Goal: Task Accomplishment & Management: Manage account settings

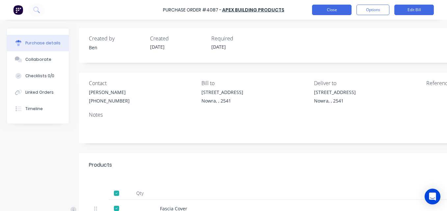
click at [339, 7] on button "Close" at bounding box center [332, 10] width 40 height 11
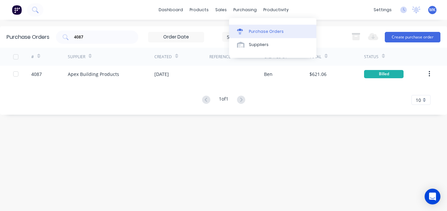
click at [246, 32] on div at bounding box center [242, 32] width 10 height 6
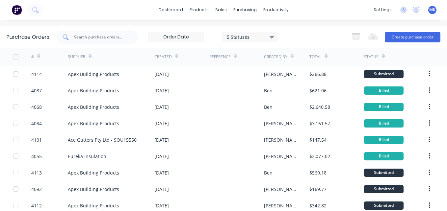
click at [88, 36] on input "text" at bounding box center [100, 37] width 55 height 7
type input "4095"
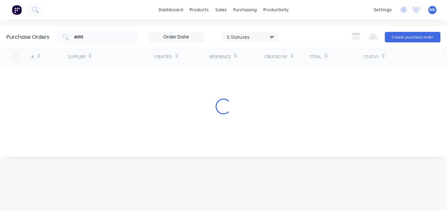
click at [292, 82] on div "# Supplier Created Reference Created By Total Status Loading..." at bounding box center [223, 98] width 447 height 100
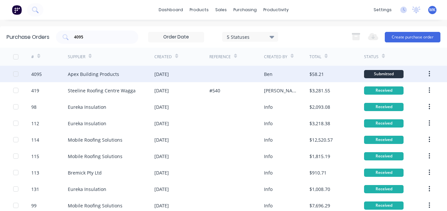
click at [287, 75] on div "Ben" at bounding box center [287, 74] width 46 height 16
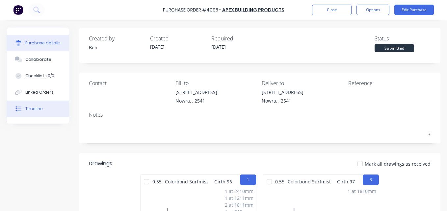
click at [30, 112] on button "Timeline" at bounding box center [38, 109] width 62 height 16
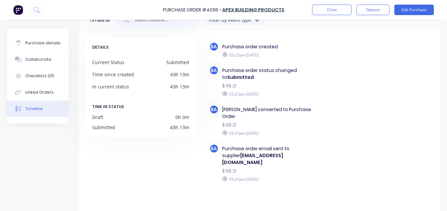
scroll to position [19, 0]
click at [35, 40] on div "Purchase details" at bounding box center [42, 43] width 35 height 6
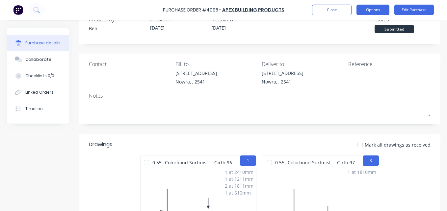
click at [368, 9] on button "Options" at bounding box center [373, 10] width 33 height 11
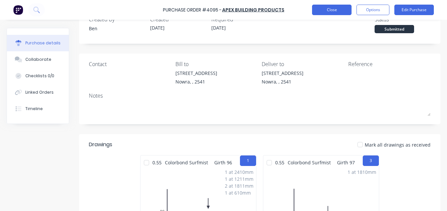
click at [343, 10] on button "Close" at bounding box center [332, 10] width 40 height 11
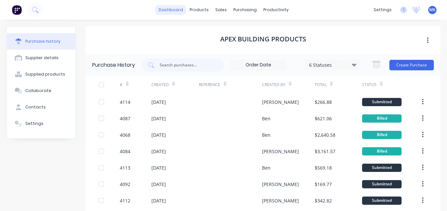
click at [174, 8] on link "dashboard" at bounding box center [170, 10] width 31 height 10
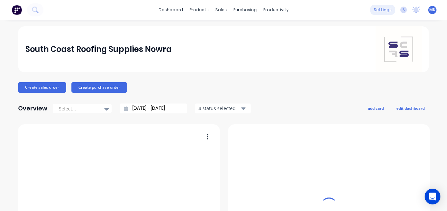
click at [376, 11] on div "settings" at bounding box center [383, 10] width 25 height 10
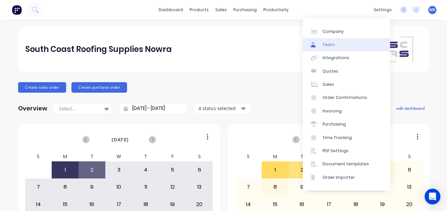
click at [355, 48] on link "Team" at bounding box center [346, 44] width 87 height 13
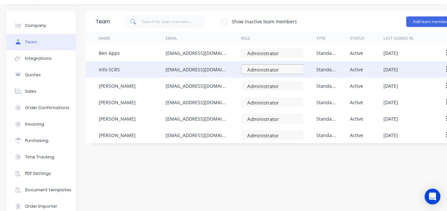
scroll to position [15, 22]
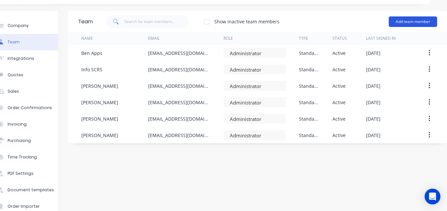
click at [408, 19] on button "Add team member" at bounding box center [413, 21] width 48 height 11
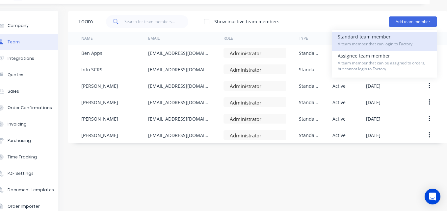
click at [408, 39] on div "Standard team member A team member that can login to Factory" at bounding box center [385, 41] width 94 height 19
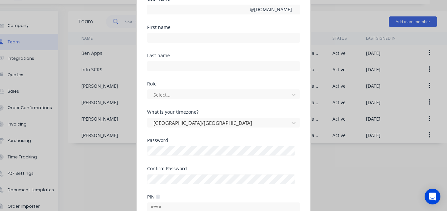
scroll to position [0, 0]
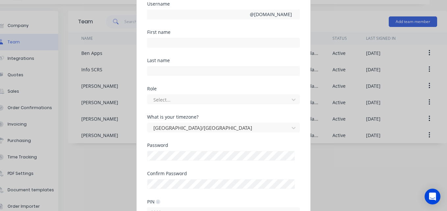
click at [348, 160] on div "Add new Standard team member Username @ Scrs.net.au First name Last name Role S…" at bounding box center [223, 105] width 447 height 211
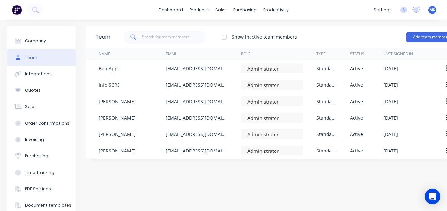
scroll to position [0, 22]
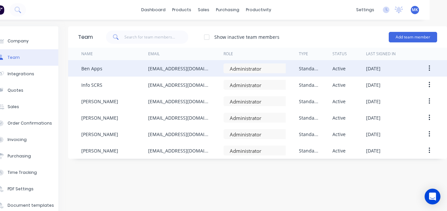
click at [426, 67] on button "button" at bounding box center [429, 69] width 15 height 12
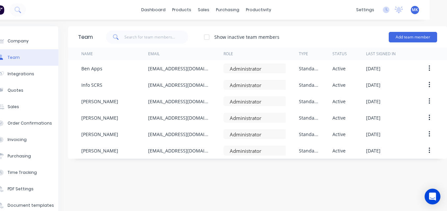
click at [344, 184] on div "Team Show inactive team members Add team member Name Email Role Type Status Las…" at bounding box center [257, 131] width 379 height 211
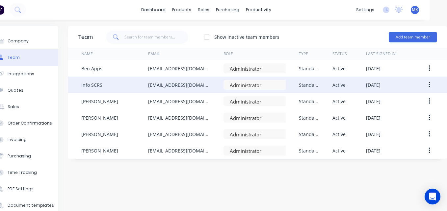
click at [422, 83] on button "button" at bounding box center [429, 85] width 15 height 12
click at [412, 101] on div "Edit" at bounding box center [406, 102] width 51 height 10
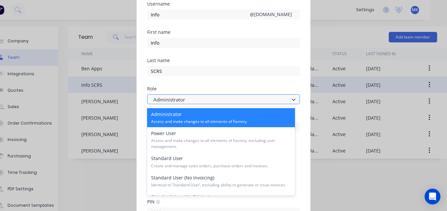
click at [239, 100] on div at bounding box center [219, 100] width 133 height 8
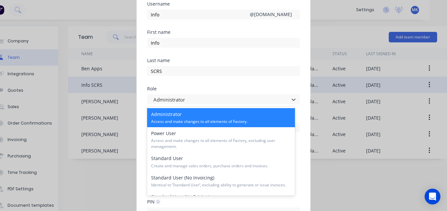
click at [338, 32] on div "Edit Standard team member Username Info @ [DOMAIN_NAME] First name Info Last na…" at bounding box center [223, 105] width 447 height 211
